Goal: Task Accomplishment & Management: Use online tool/utility

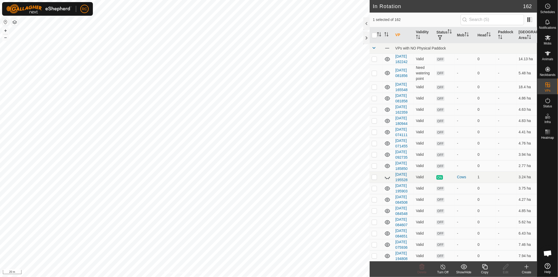
click at [484, 266] on icon at bounding box center [485, 267] width 7 height 6
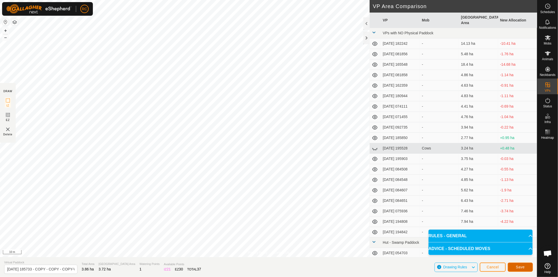
click at [520, 268] on span "Save" at bounding box center [520, 267] width 9 height 4
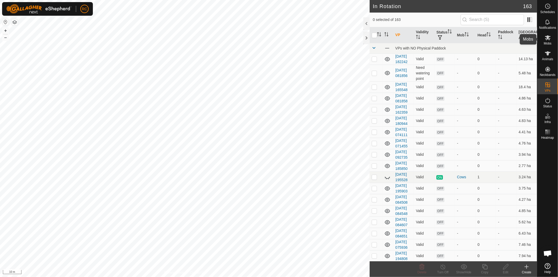
click at [543, 38] on es-mob-svg-icon at bounding box center [547, 38] width 9 height 8
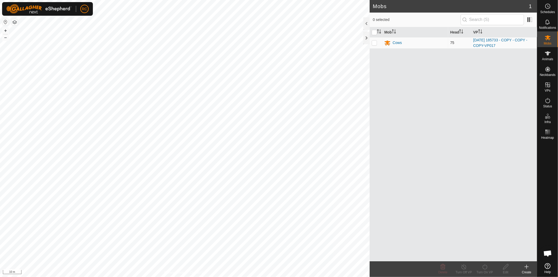
click at [375, 44] on p-checkbox at bounding box center [374, 43] width 5 height 4
checkbox input "true"
click at [486, 270] on div "Turn On VP" at bounding box center [485, 269] width 21 height 16
click at [487, 257] on link "Now" at bounding box center [501, 255] width 52 height 10
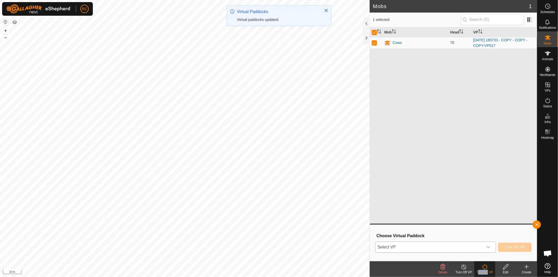
click at [487, 247] on icon "dropdown trigger" at bounding box center [489, 247] width 4 height 4
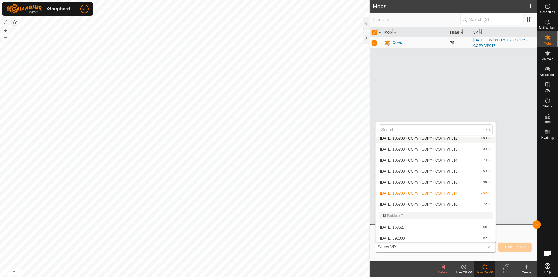
scroll to position [1372, 0]
click at [432, 202] on li "2025-08-11 185733 - COPY - COPY - COPY-VP018 3.72 ha" at bounding box center [436, 203] width 120 height 10
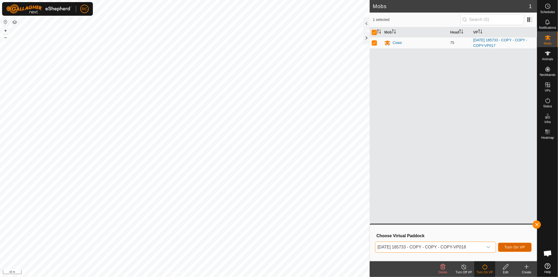
click at [518, 249] on button "Turn On VP" at bounding box center [515, 247] width 34 height 9
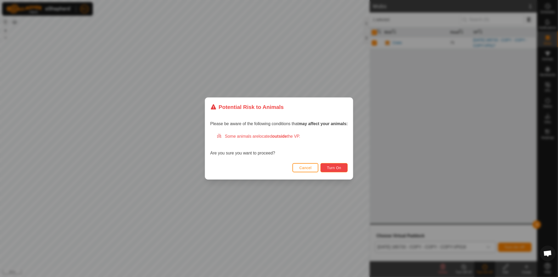
click at [336, 166] on span "Turn On" at bounding box center [334, 168] width 14 height 4
